Goal: Information Seeking & Learning: Find specific fact

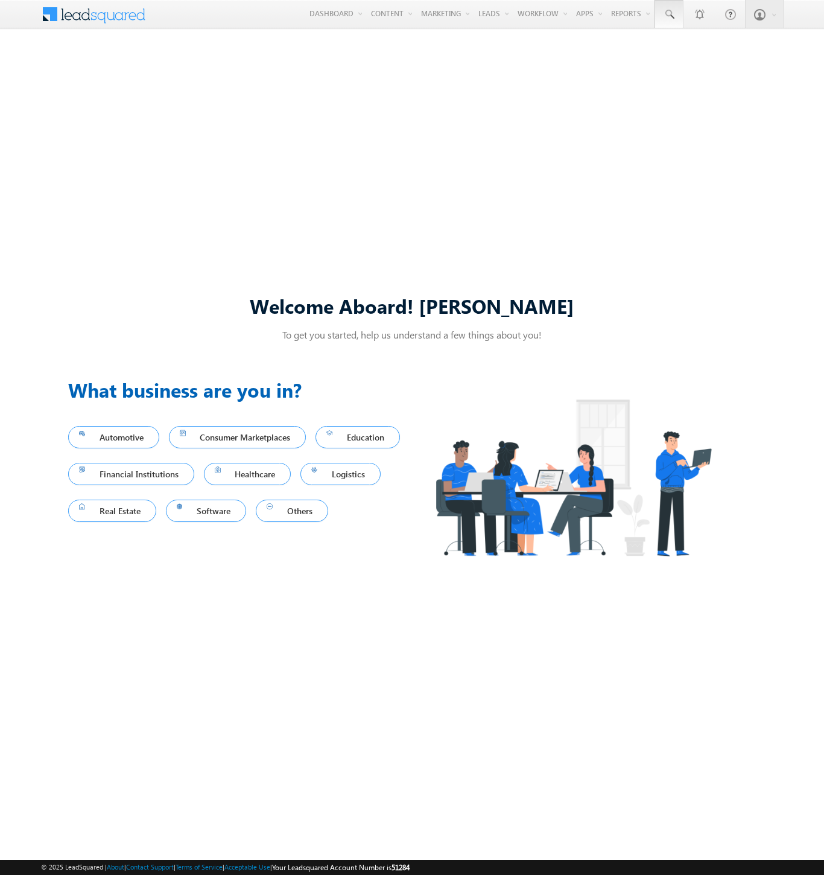
click at [669, 14] on span at bounding box center [669, 14] width 12 height 12
type input "8960007810"
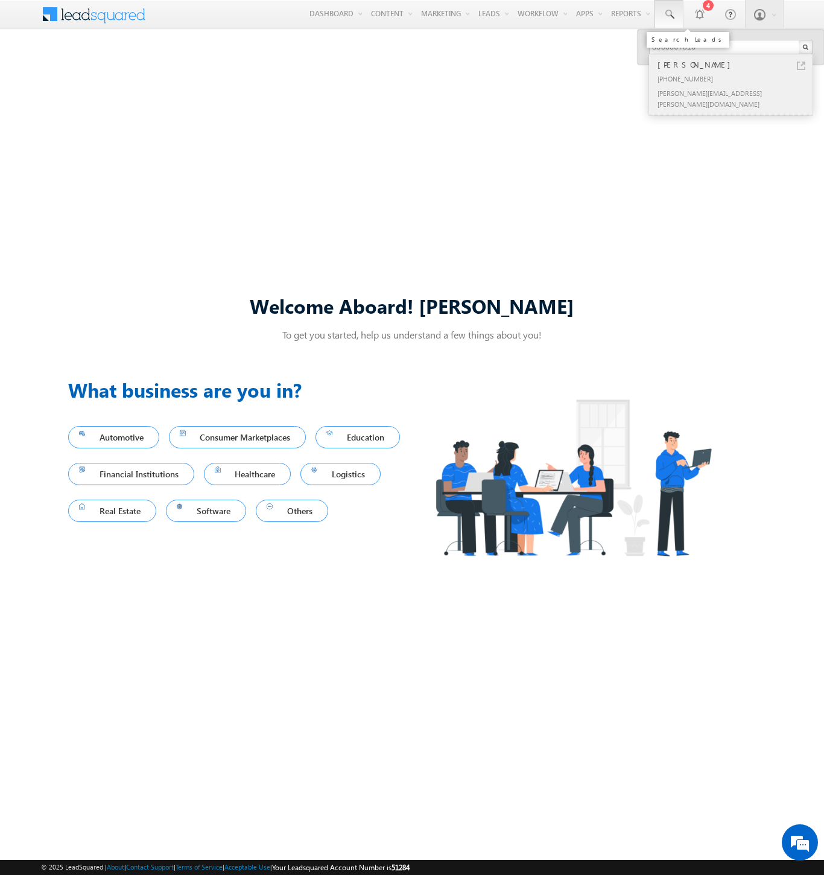
click at [736, 65] on div "[PERSON_NAME]" at bounding box center [736, 64] width 162 height 13
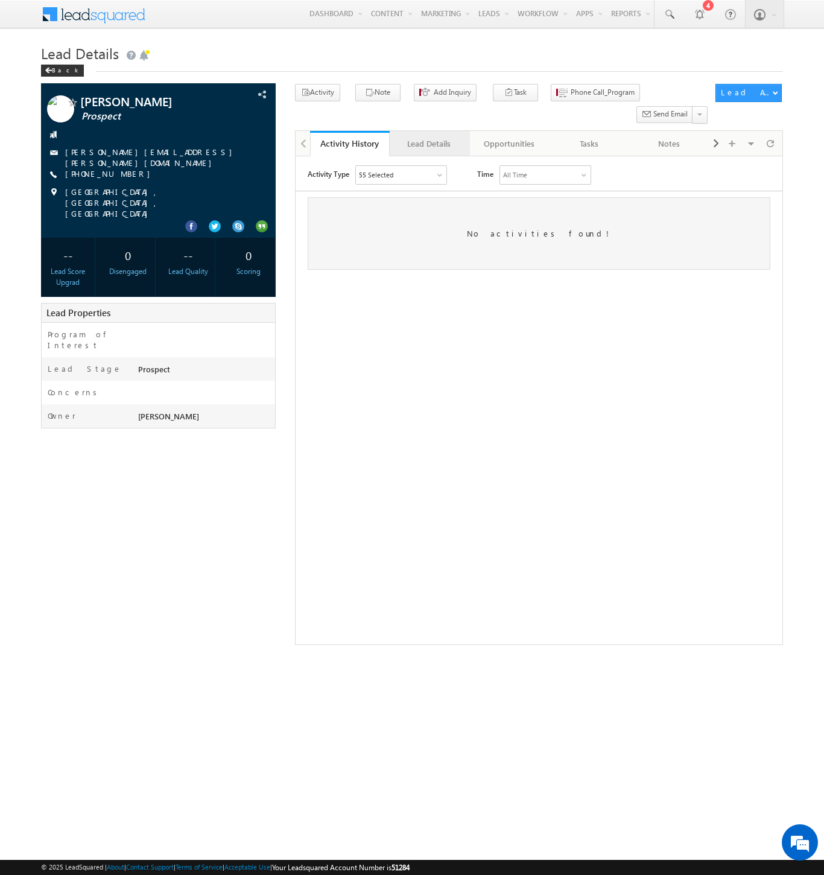
click at [429, 136] on div "Lead Details" at bounding box center [428, 143] width 59 height 14
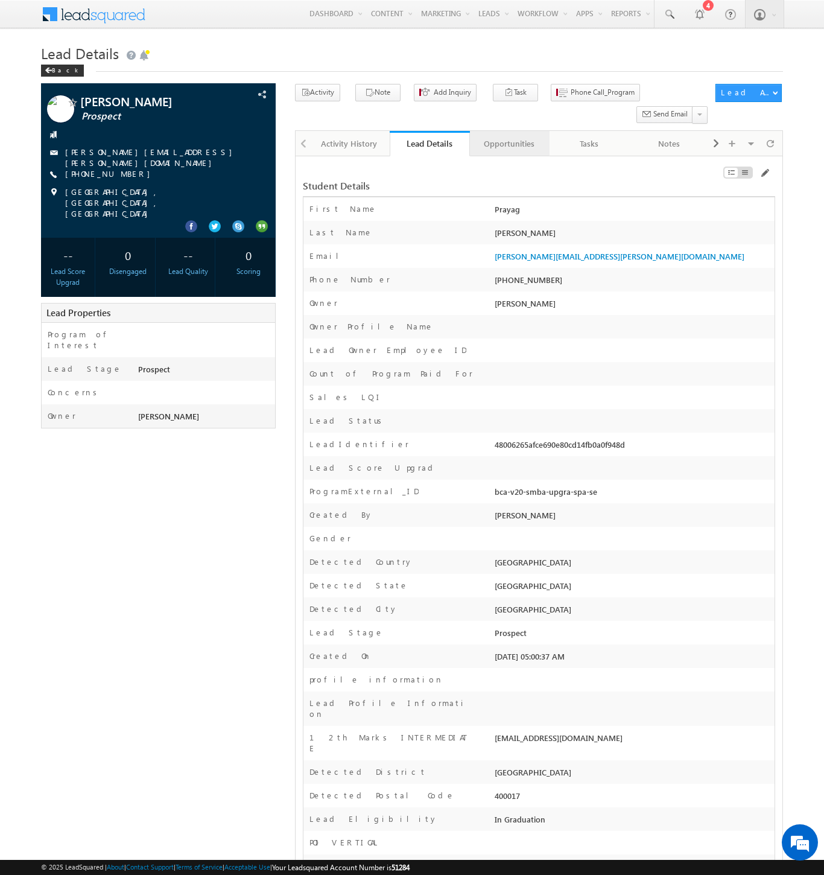
click at [509, 136] on div "Opportunities" at bounding box center [509, 143] width 59 height 14
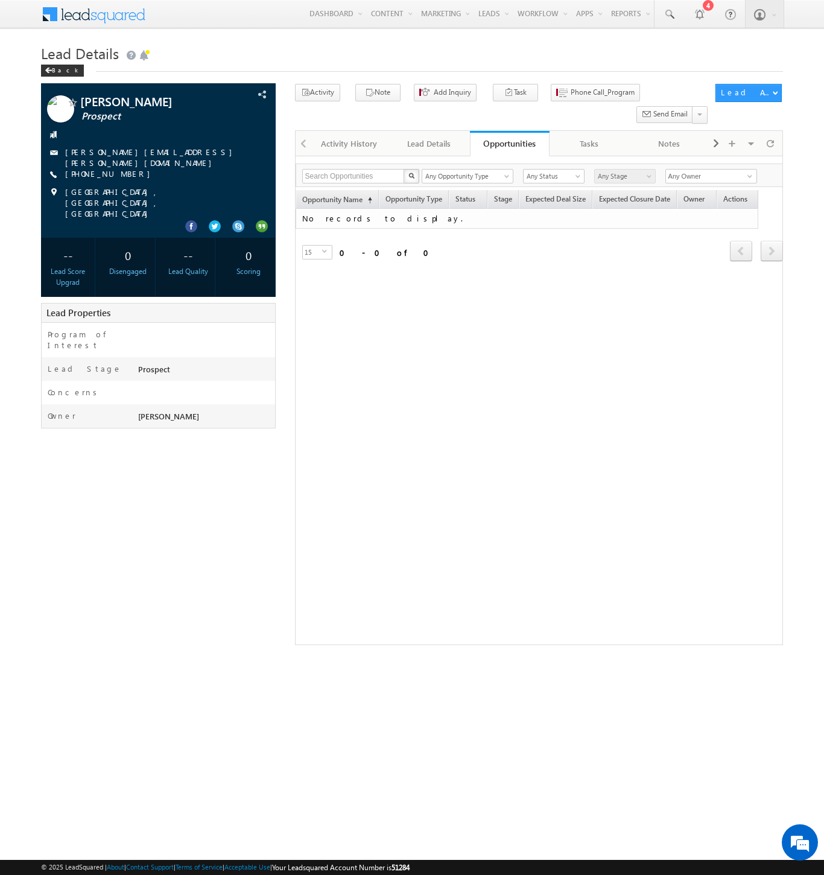
click at [101, 13] on span at bounding box center [101, 12] width 87 height 21
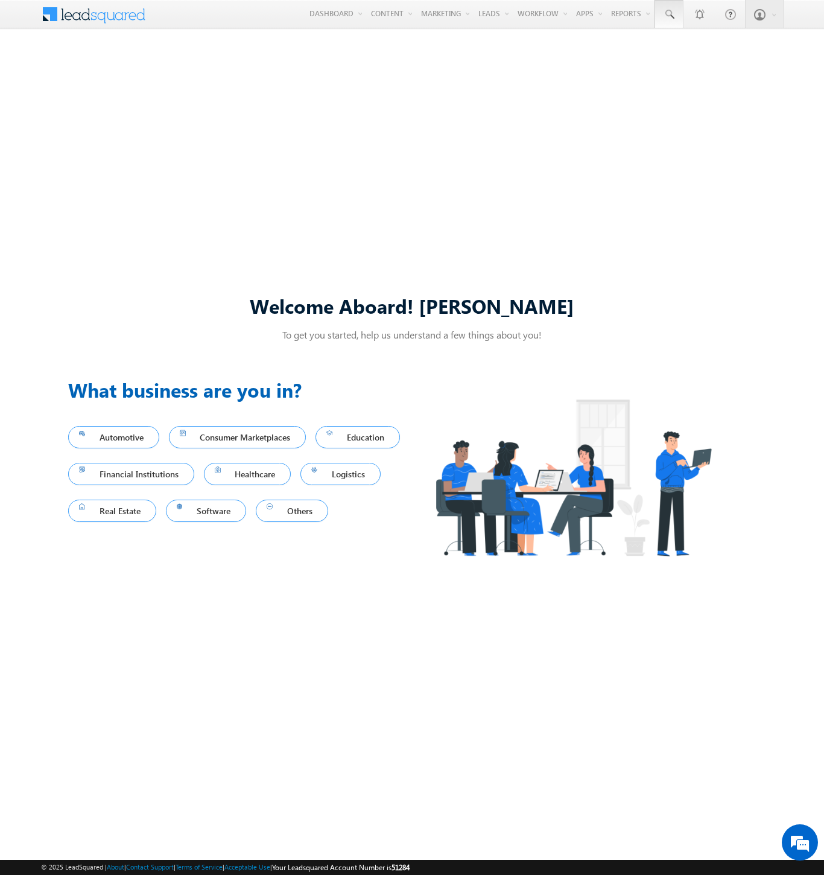
click at [669, 14] on span at bounding box center [669, 14] width 12 height 12
type input "8918212368"
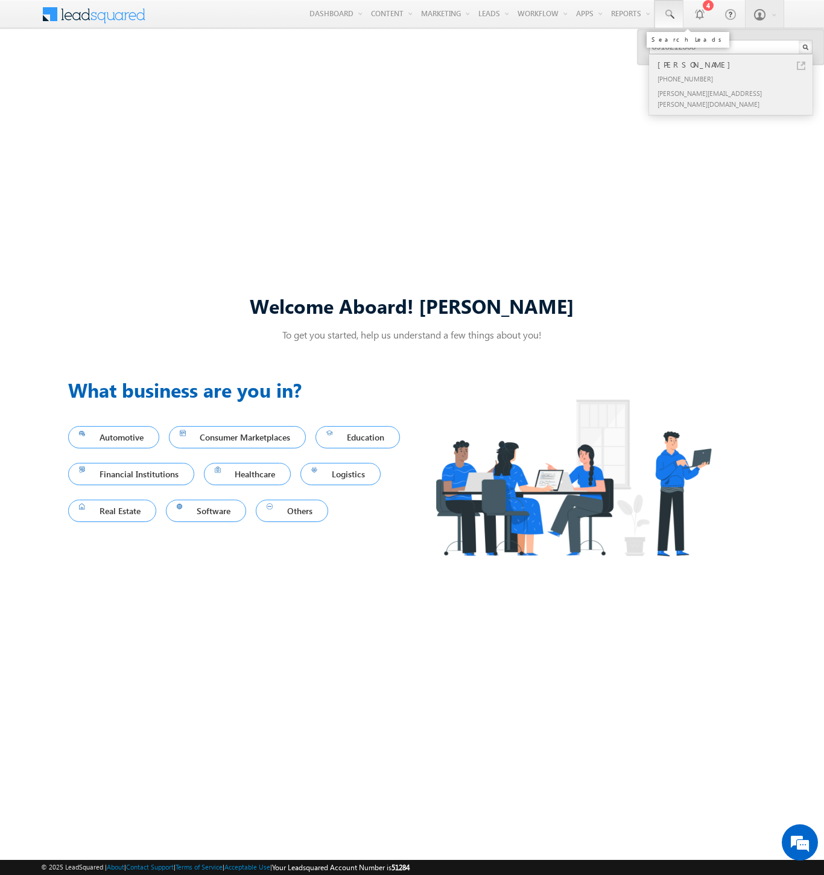
click at [736, 65] on div "Subhasini Mueller" at bounding box center [736, 64] width 162 height 13
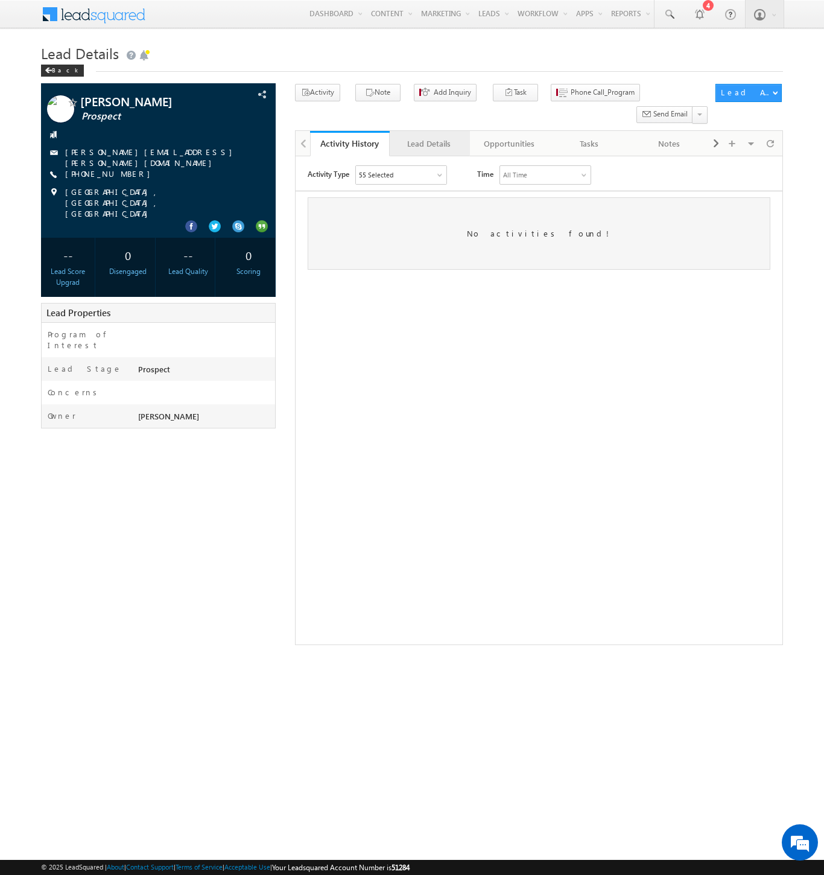
click at [429, 136] on div "Lead Details" at bounding box center [428, 143] width 59 height 14
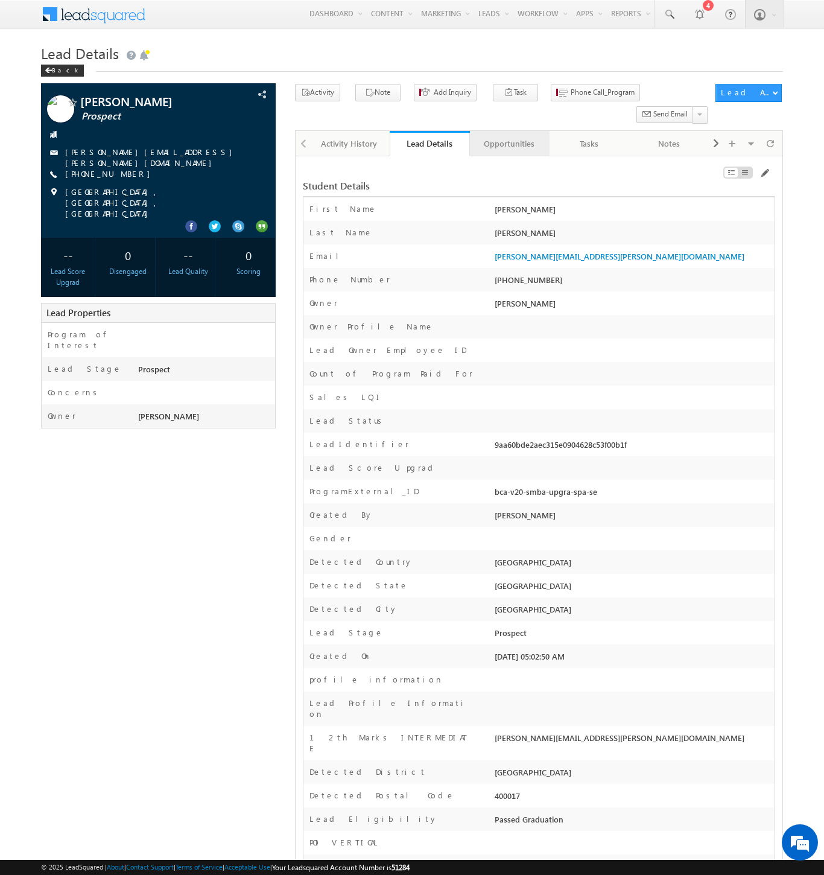
click at [509, 136] on div "Opportunities" at bounding box center [509, 143] width 59 height 14
